Goal: Find specific page/section: Find specific page/section

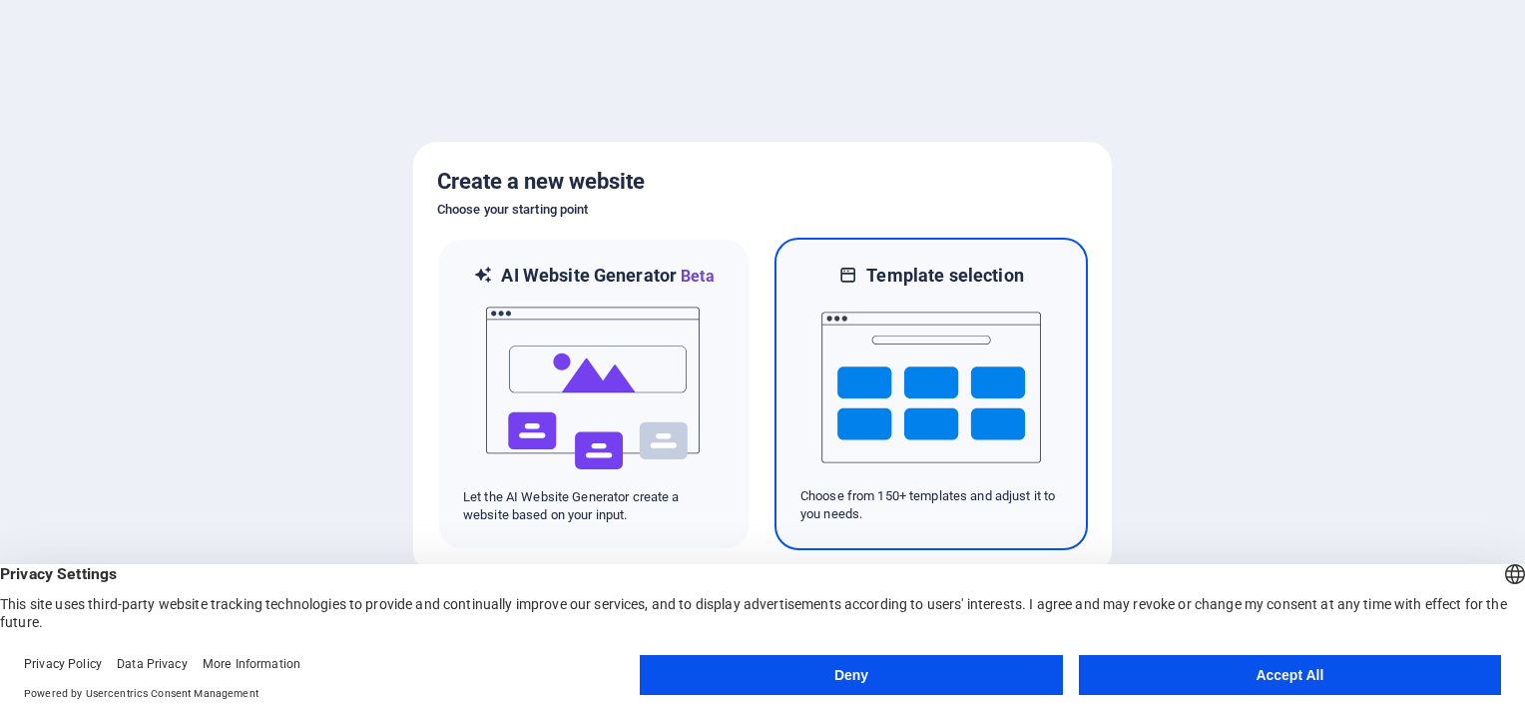
click at [879, 384] on img at bounding box center [932, 388] width 220 height 200
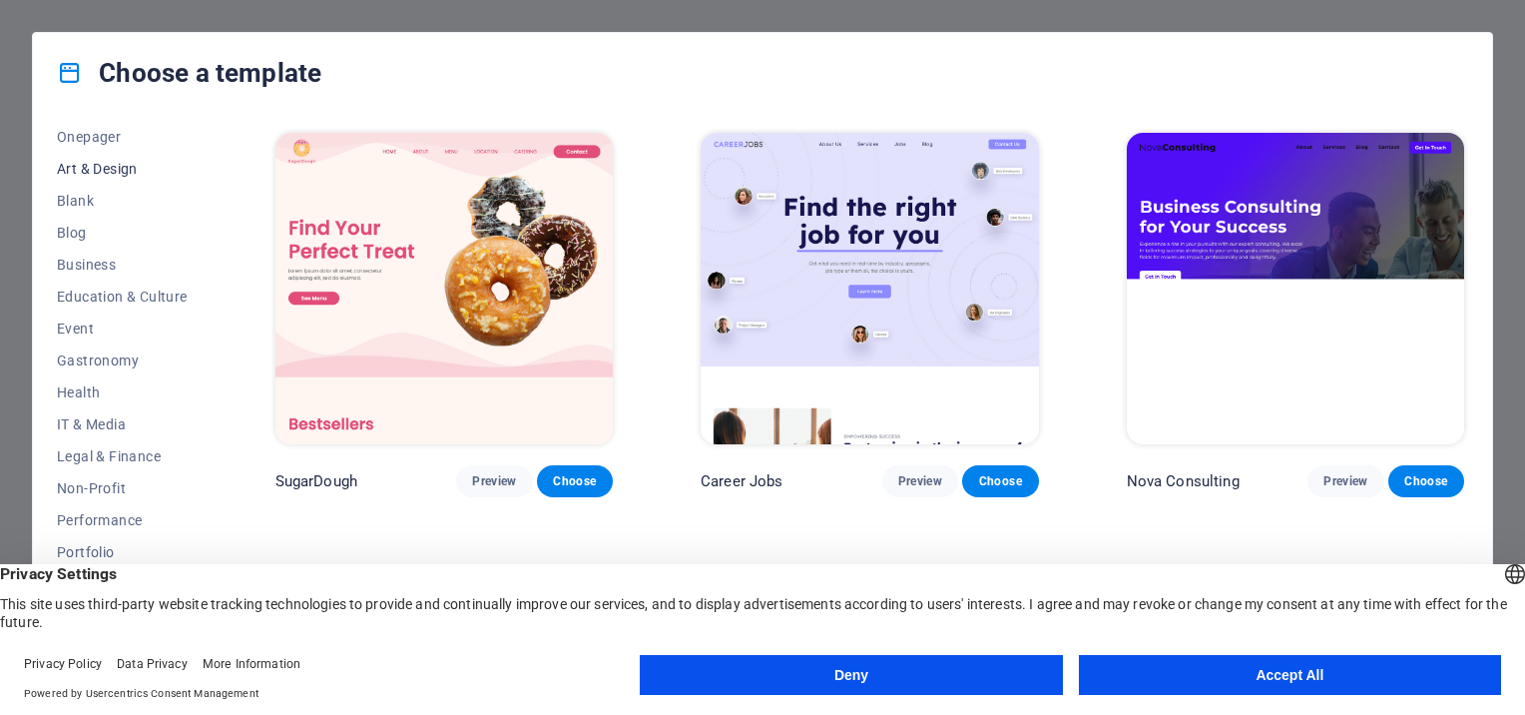
scroll to position [269, 0]
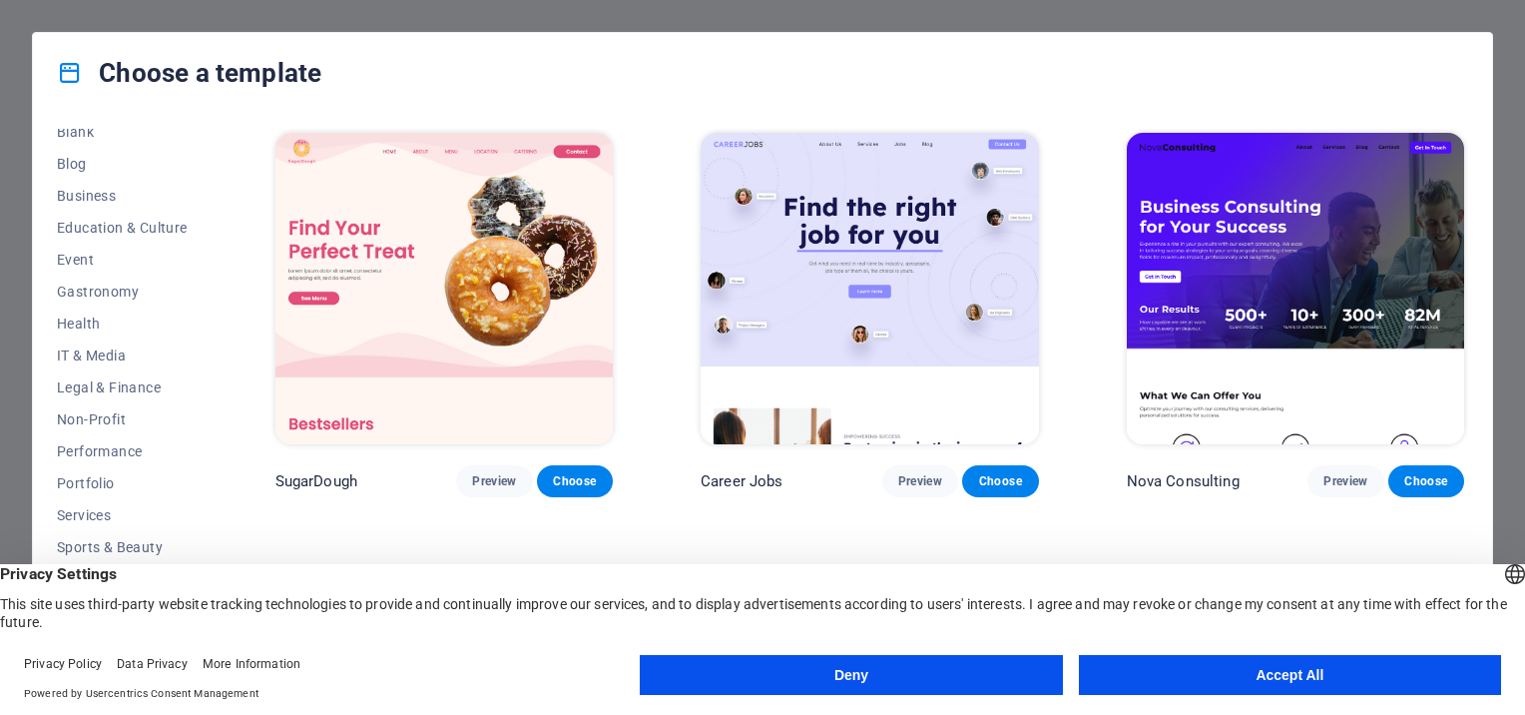
click at [1390, 683] on button "Accept All" at bounding box center [1290, 675] width 422 height 40
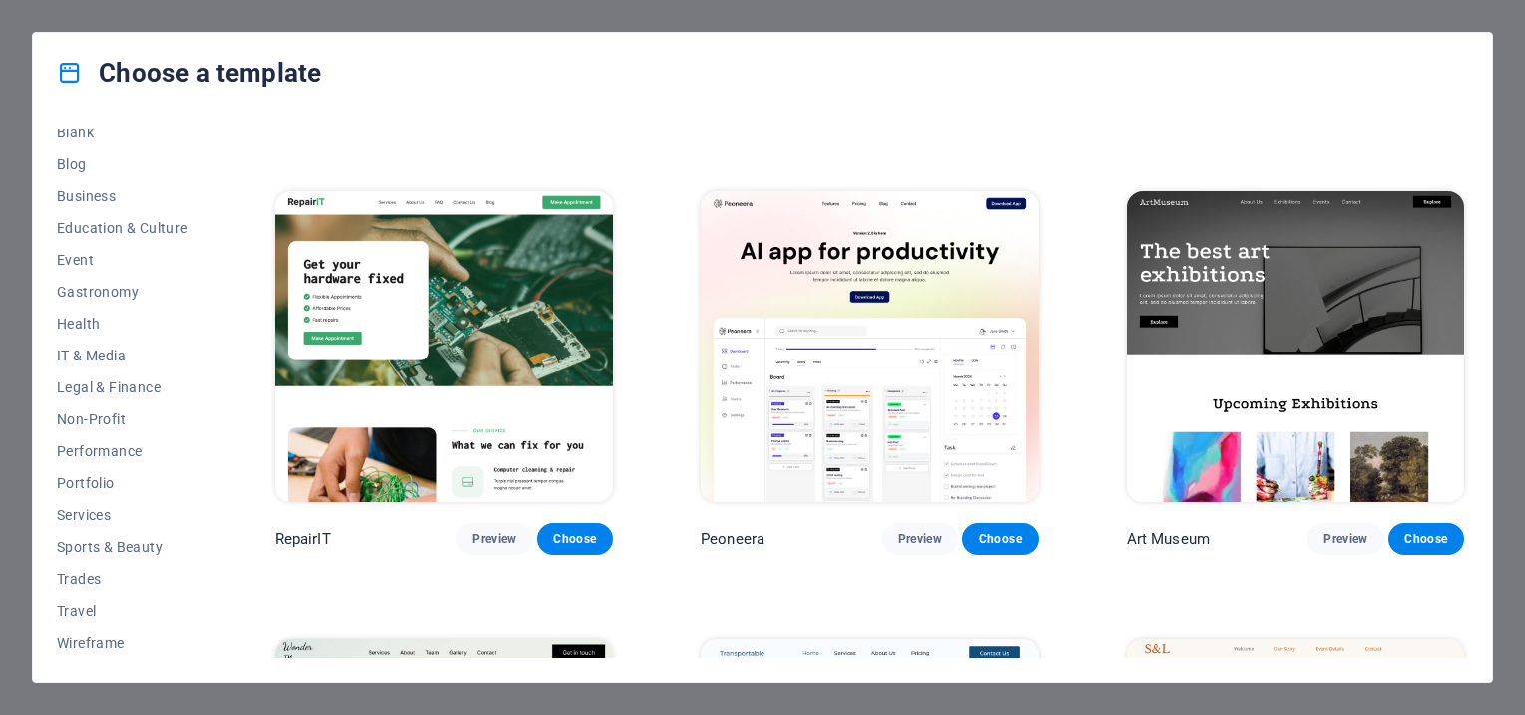
scroll to position [399, 0]
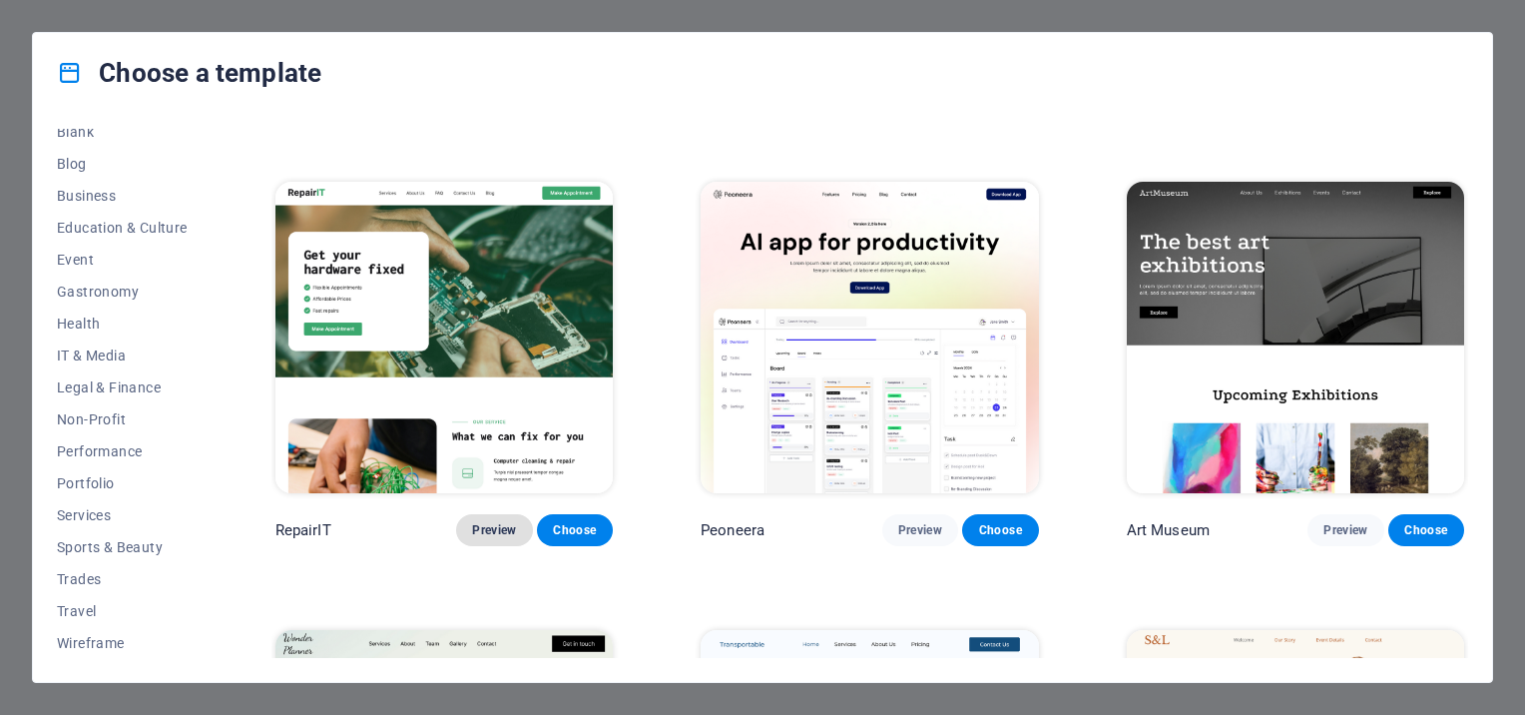
click at [487, 528] on span "Preview" at bounding box center [494, 530] width 44 height 16
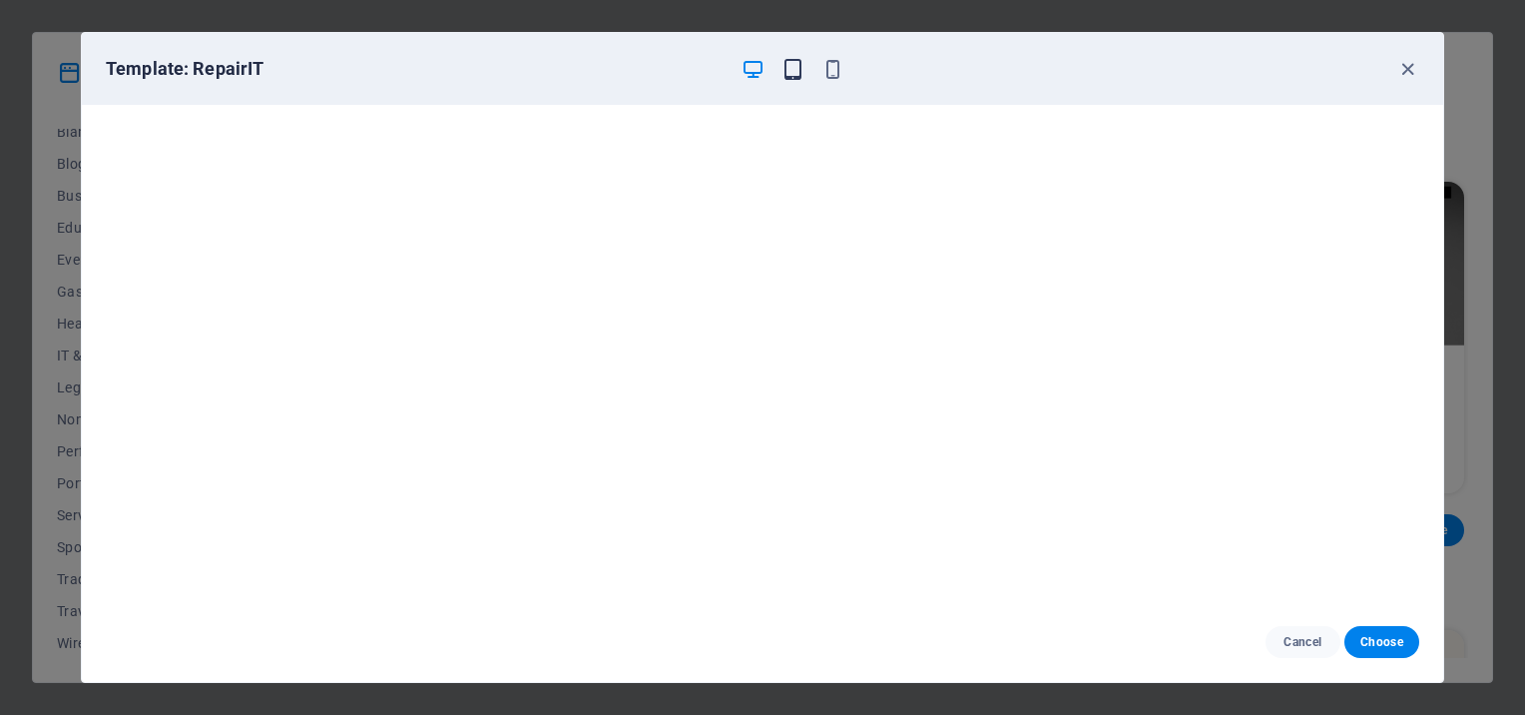
click at [789, 69] on icon "button" at bounding box center [793, 69] width 23 height 23
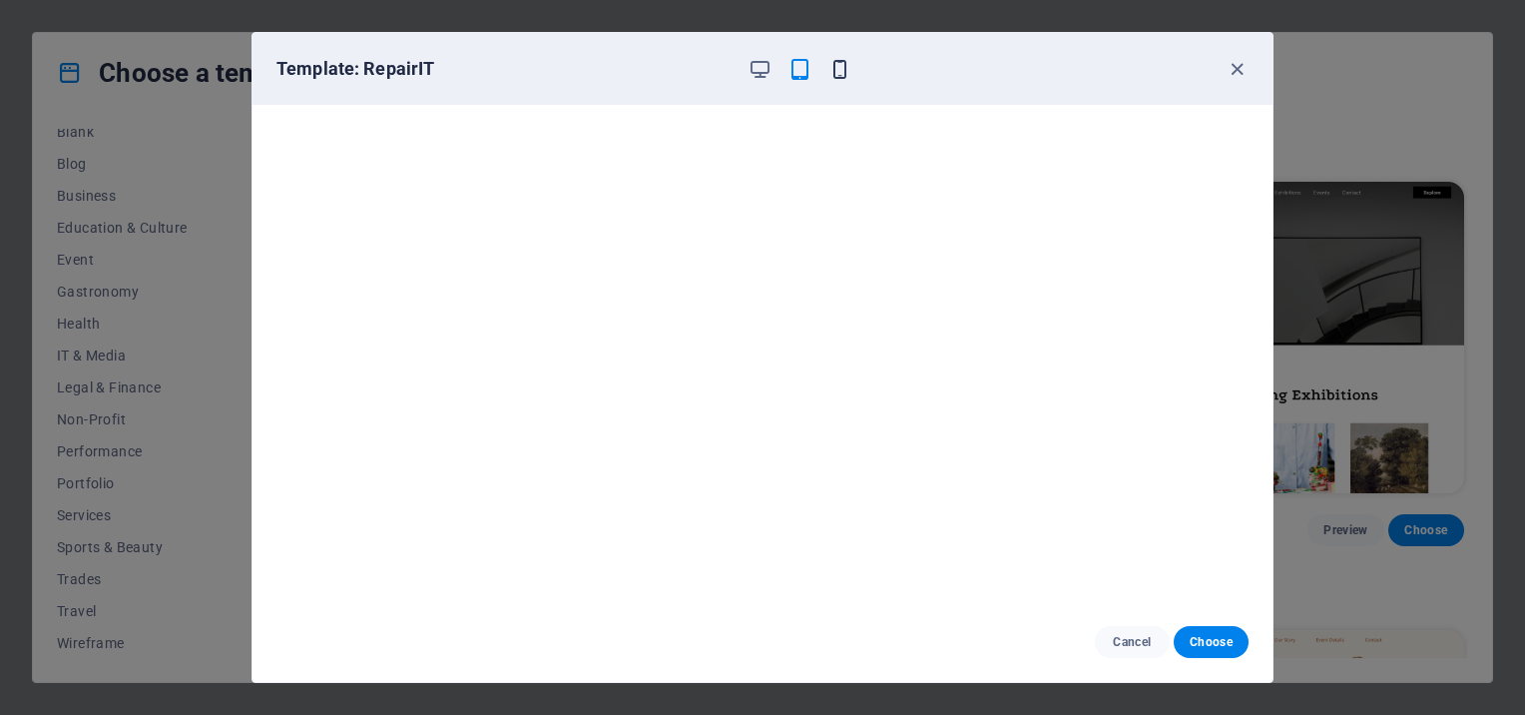
click at [832, 67] on icon "button" at bounding box center [840, 69] width 23 height 23
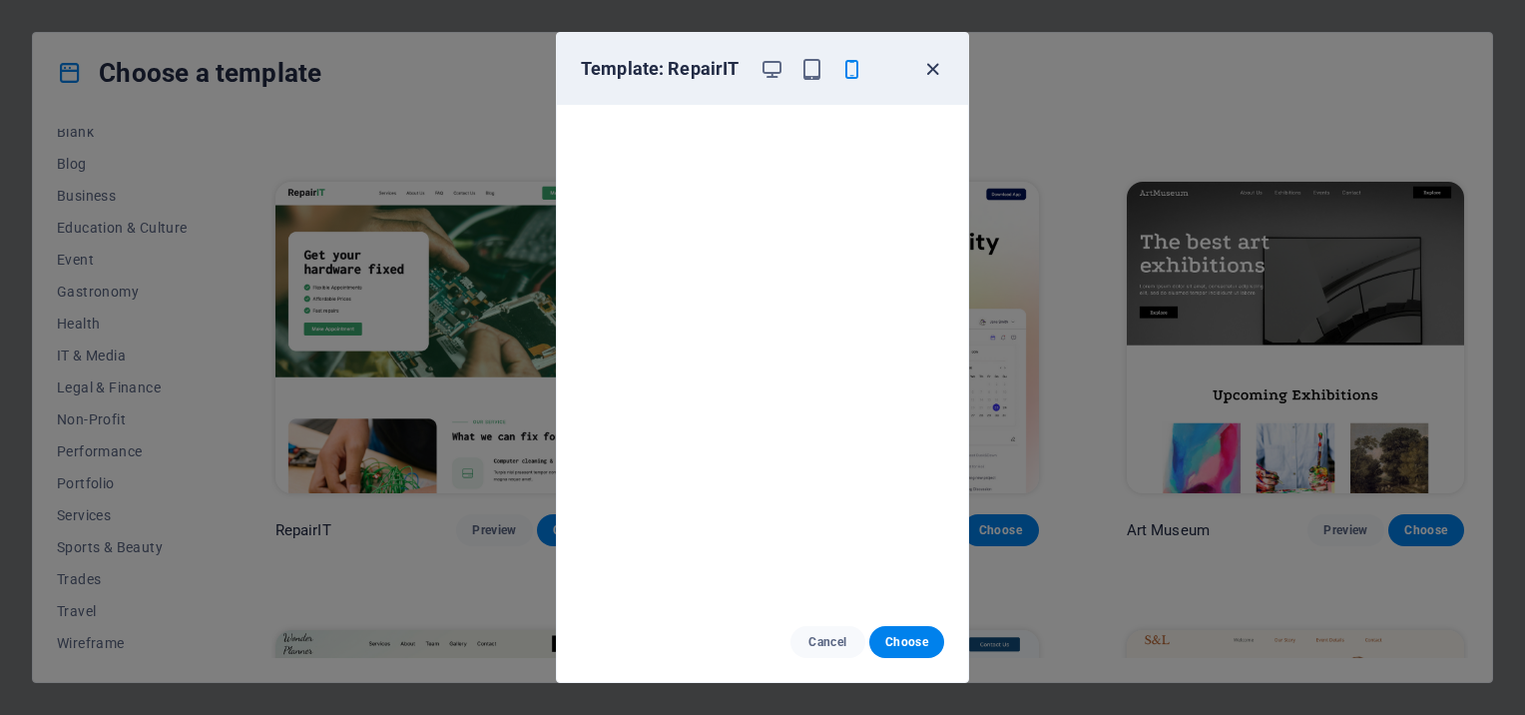
click at [935, 72] on icon "button" at bounding box center [932, 69] width 23 height 23
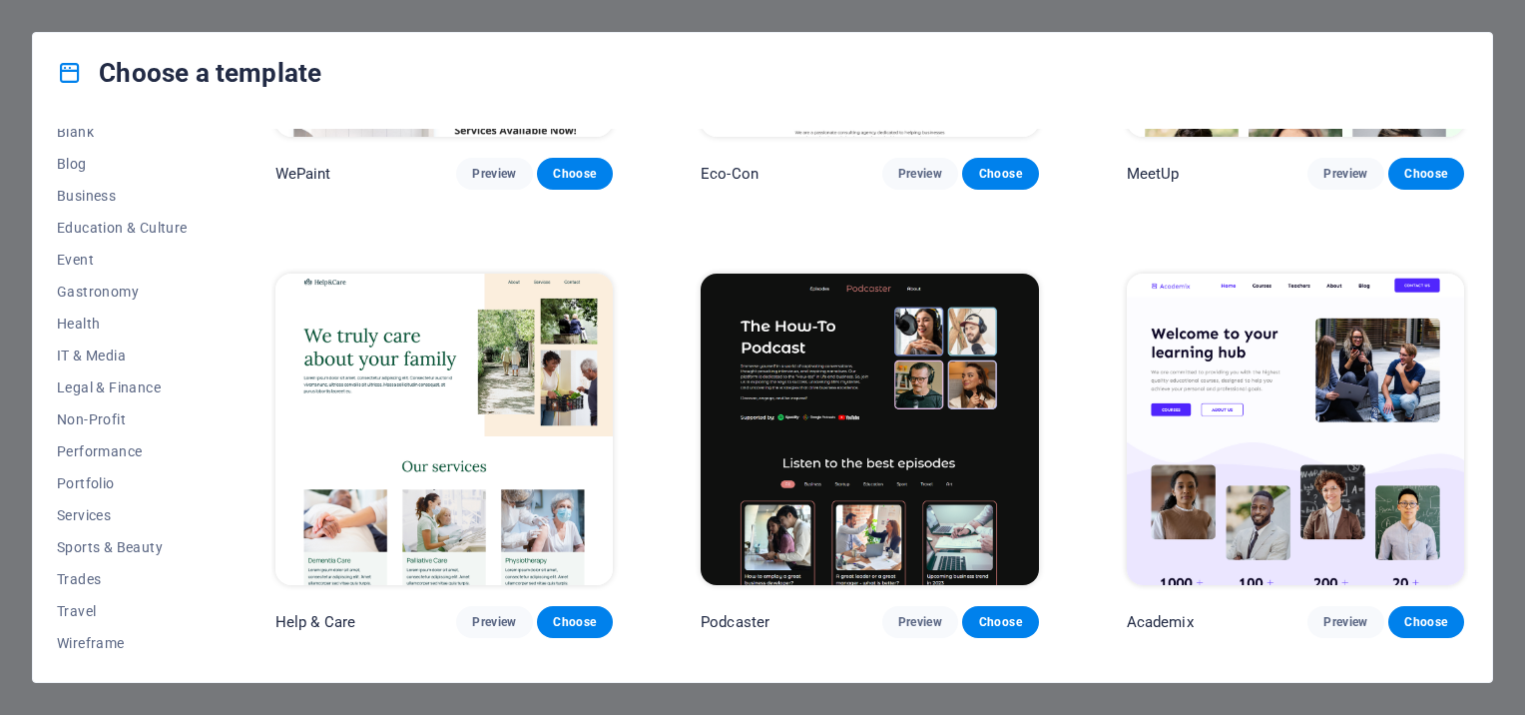
scroll to position [1797, 0]
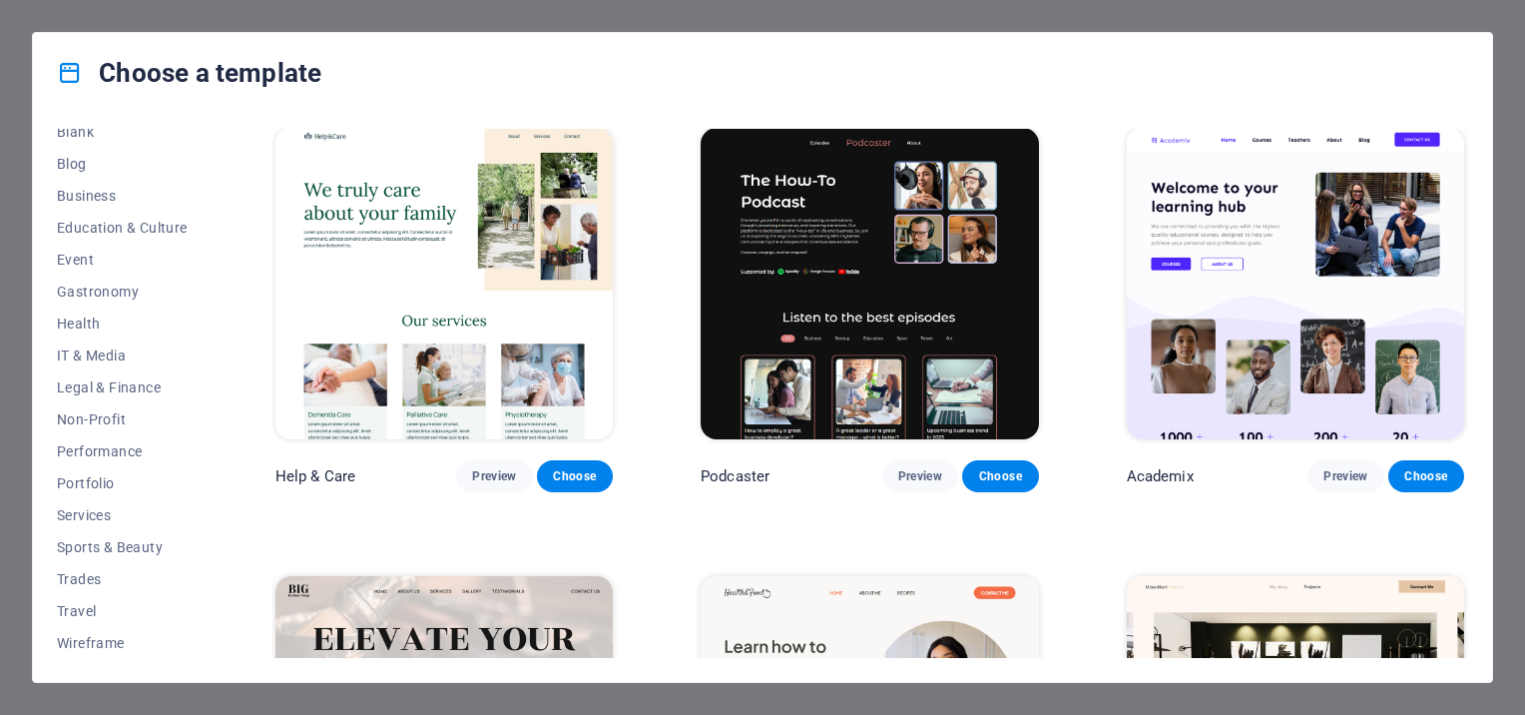
click at [1046, 19] on div "Choose a template All Templates My Templates New Trending Landingpage Multipage…" at bounding box center [762, 357] width 1525 height 715
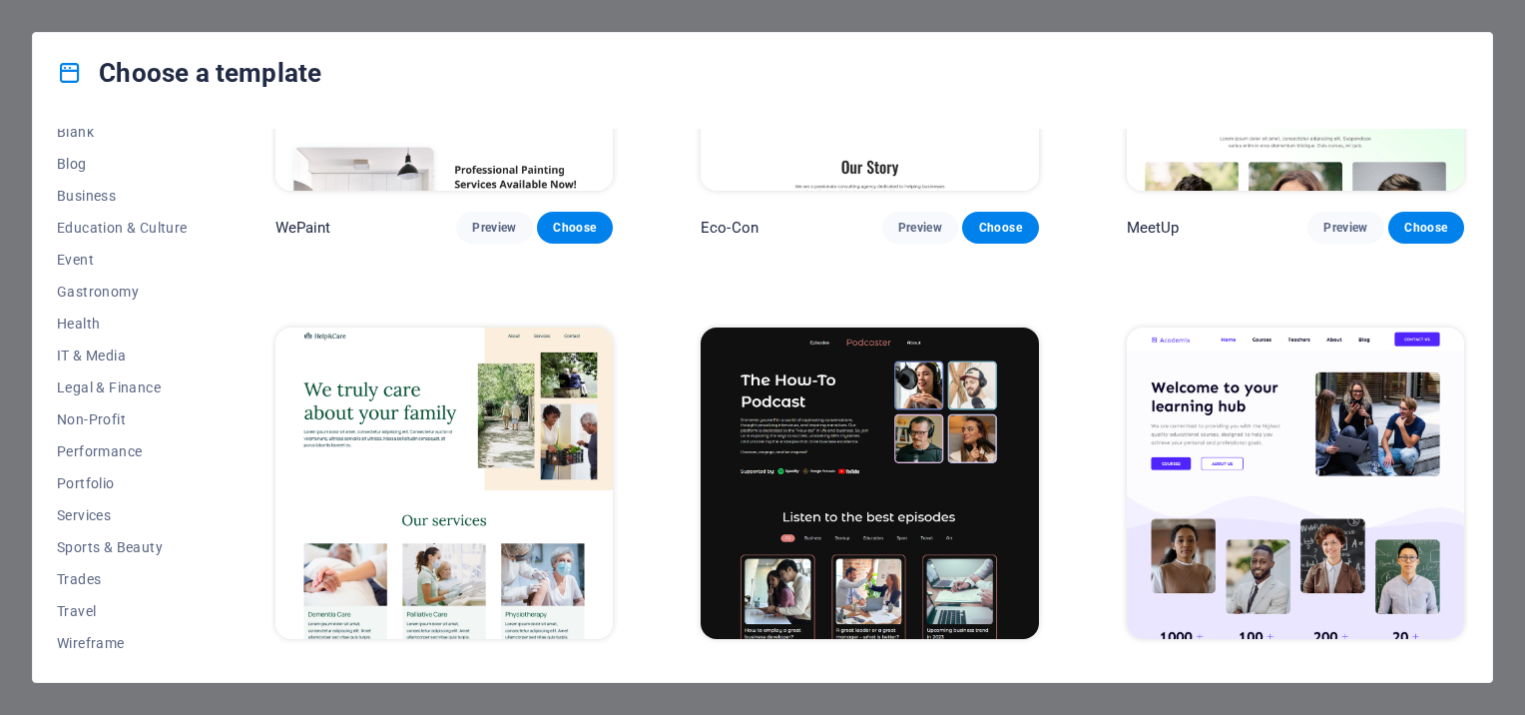
scroll to position [1597, 0]
